Goal: Information Seeking & Learning: Learn about a topic

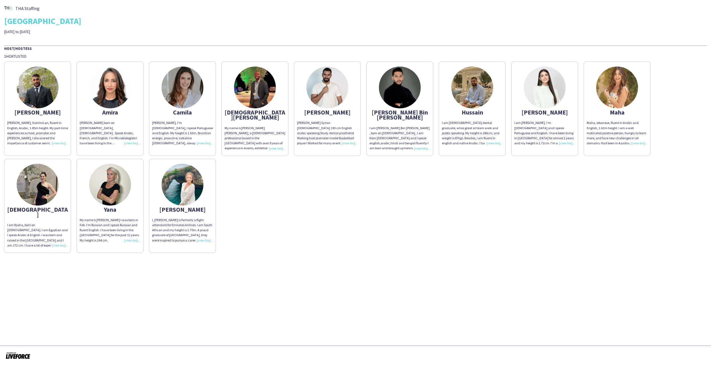
click at [44, 92] on img at bounding box center [38, 88] width 42 height 42
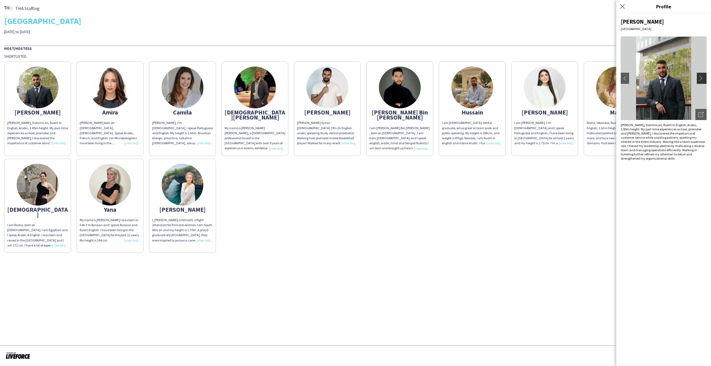
click at [704, 77] on app-icon "chevron-right" at bounding box center [702, 78] width 8 height 5
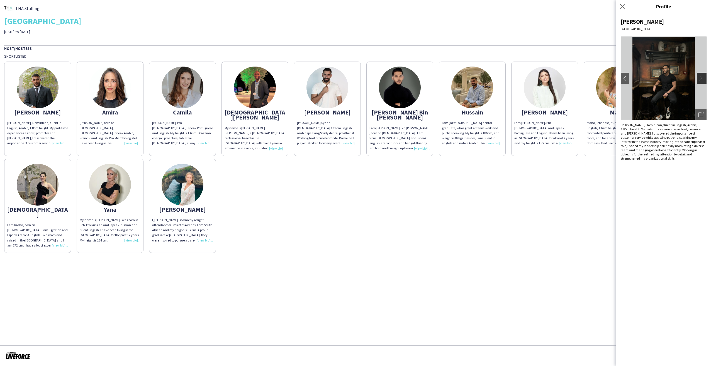
click at [703, 77] on app-icon "chevron-right" at bounding box center [702, 78] width 8 height 5
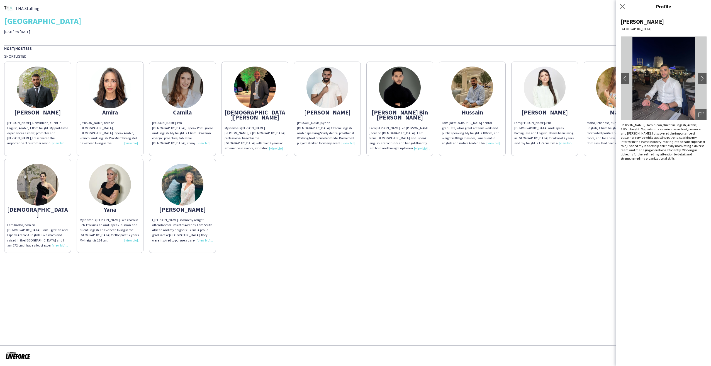
click at [591, 211] on div "[PERSON_NAME], Dominican, fluent in English, Arabic, 1.85m height. My part-time…" at bounding box center [355, 156] width 703 height 194
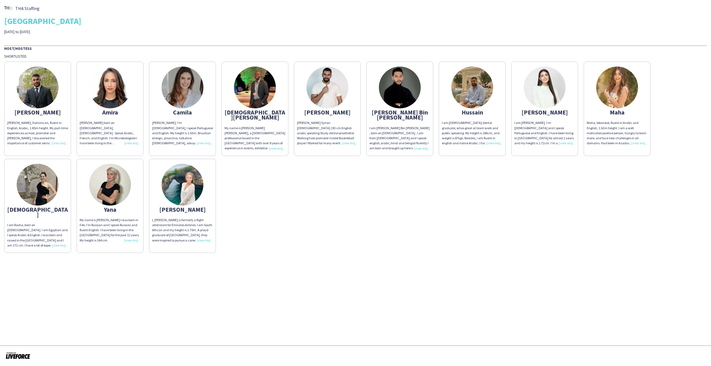
click at [260, 100] on img at bounding box center [255, 88] width 42 height 42
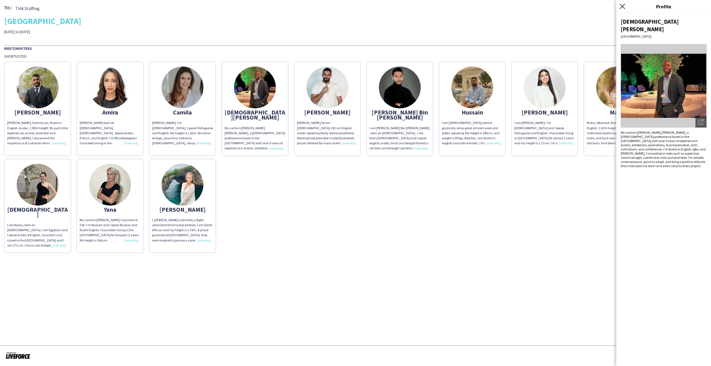
click at [621, 8] on icon "Close pop-in" at bounding box center [622, 6] width 5 height 5
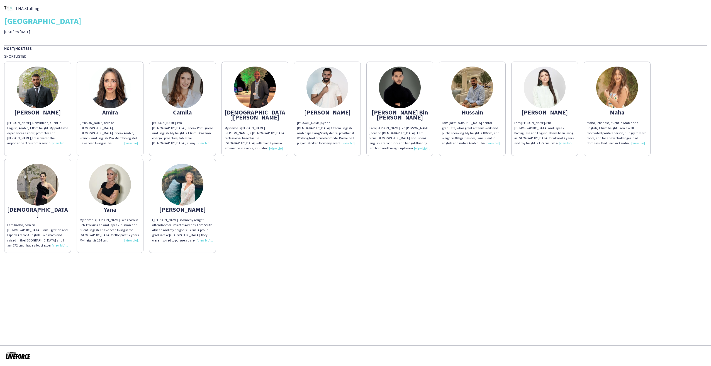
click at [327, 96] on img at bounding box center [327, 88] width 42 height 42
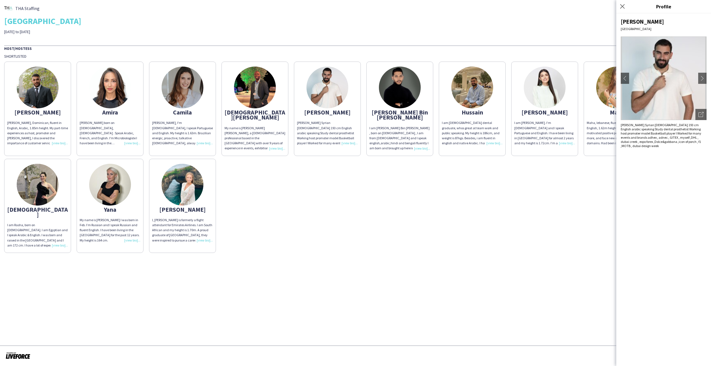
click at [604, 199] on div "[PERSON_NAME], Dominican, fluent in English, Arabic, 1.85m height. My part-time…" at bounding box center [355, 156] width 703 height 194
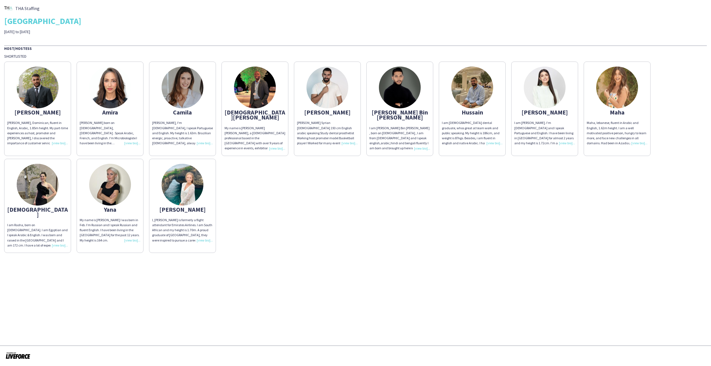
click at [401, 89] on img at bounding box center [400, 88] width 42 height 42
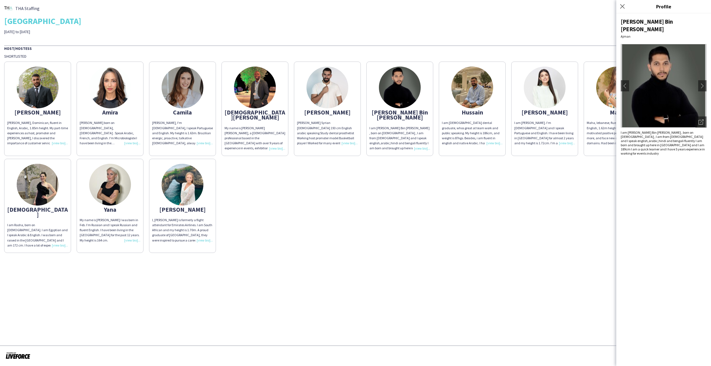
click at [599, 180] on div "[PERSON_NAME], Dominican, fluent in English, Arabic, 1.85m height. My part-time…" at bounding box center [355, 156] width 703 height 194
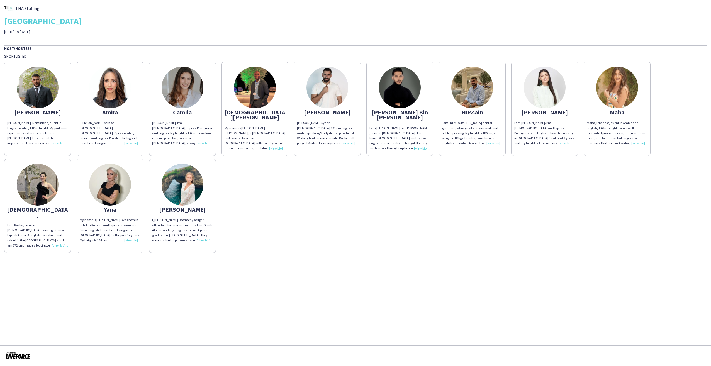
click at [470, 100] on img at bounding box center [472, 88] width 42 height 42
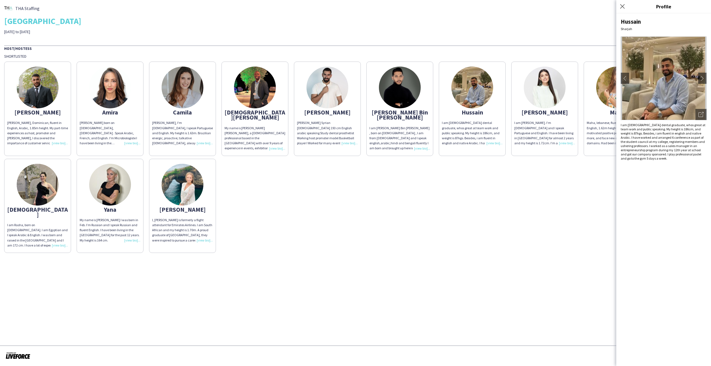
click at [599, 181] on div "[PERSON_NAME], Dominican, fluent in English, Arabic, 1.85m height. My part-time…" at bounding box center [355, 156] width 703 height 194
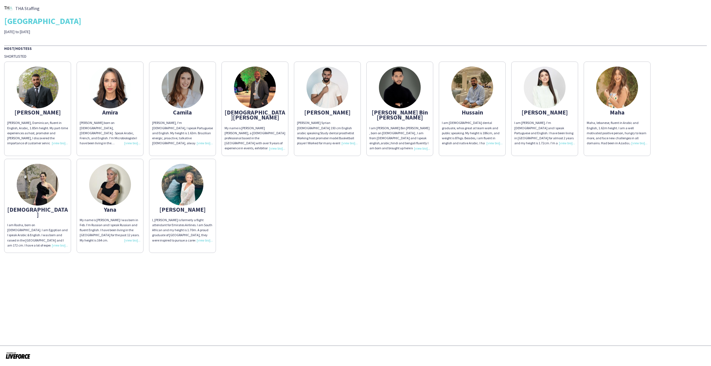
click at [39, 89] on img at bounding box center [38, 88] width 42 height 42
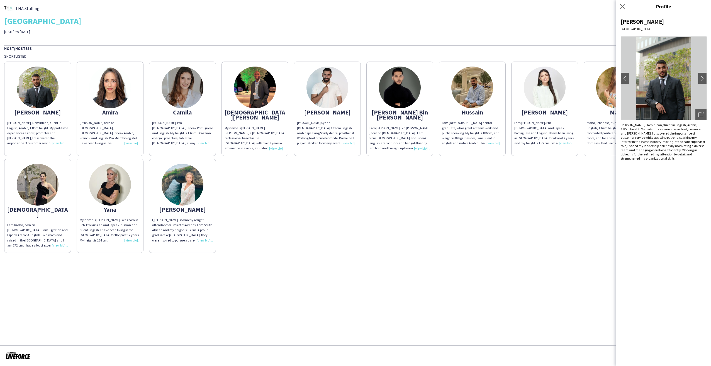
click at [552, 216] on div "[PERSON_NAME], Dominican, fluent in English, Arabic, 1.85m height. My part-time…" at bounding box center [355, 156] width 703 height 194
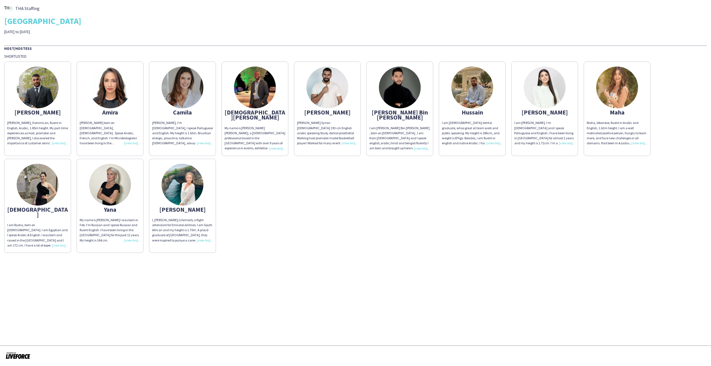
click at [274, 245] on div "THA Staffing [GEOGRAPHIC_DATA] Team Building [DATE] to [DATE] Host/Hostess Shor…" at bounding box center [355, 128] width 711 height 257
click at [450, 183] on div "[PERSON_NAME], Dominican, fluent in English, Arabic, 1.85m height. My part-time…" at bounding box center [355, 156] width 703 height 194
click at [332, 92] on img at bounding box center [327, 88] width 42 height 42
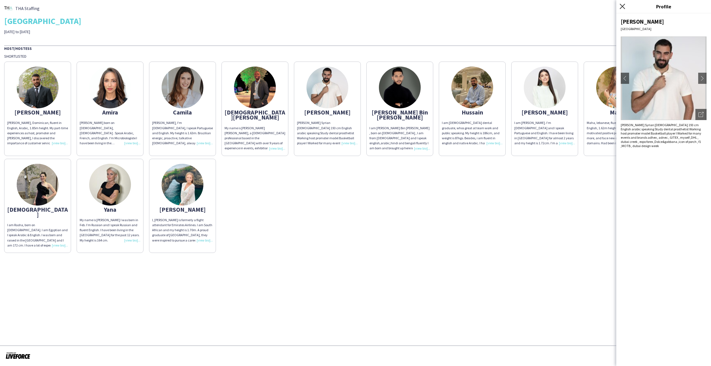
click at [621, 7] on icon at bounding box center [622, 6] width 5 height 5
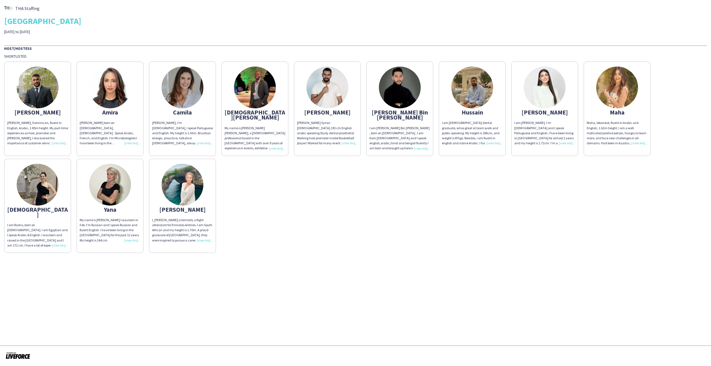
click at [553, 242] on div "[PERSON_NAME], Dominican, fluent in English, Arabic, 1.85m height. My part-time…" at bounding box center [355, 156] width 703 height 194
